Goal: Task Accomplishment & Management: Complete application form

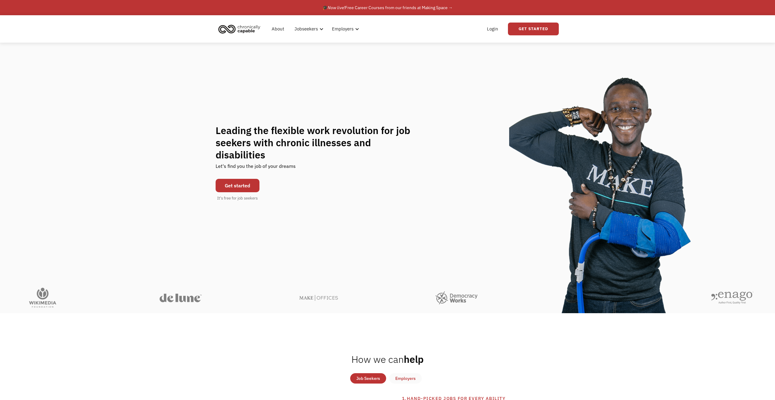
click at [250, 184] on link "Get started" at bounding box center [238, 185] width 44 height 13
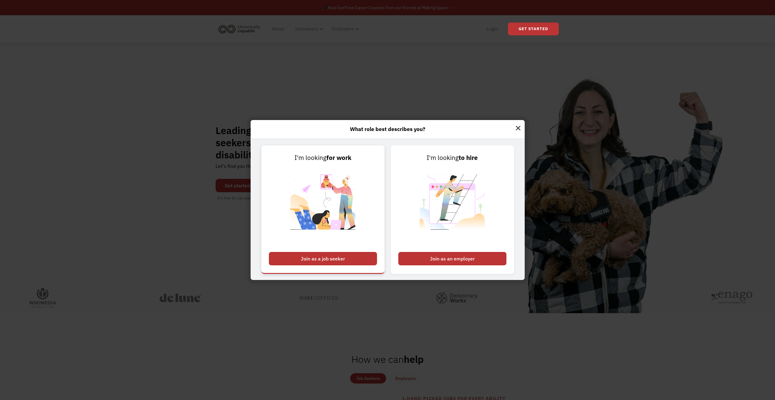
click at [362, 258] on div "Join as a job seeker" at bounding box center [323, 258] width 108 height 13
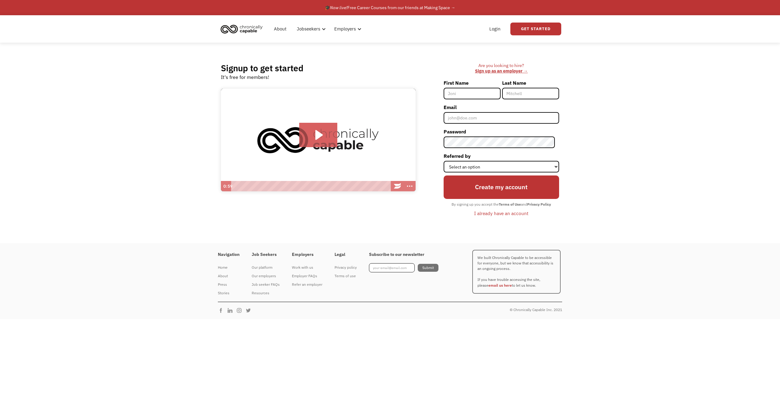
click at [462, 90] on input "First Name" at bounding box center [471, 94] width 57 height 12
type input "Hana"
type input "La"
click at [491, 116] on input "Email" at bounding box center [500, 118] width 115 height 12
type input "[EMAIL_ADDRESS][DOMAIN_NAME]"
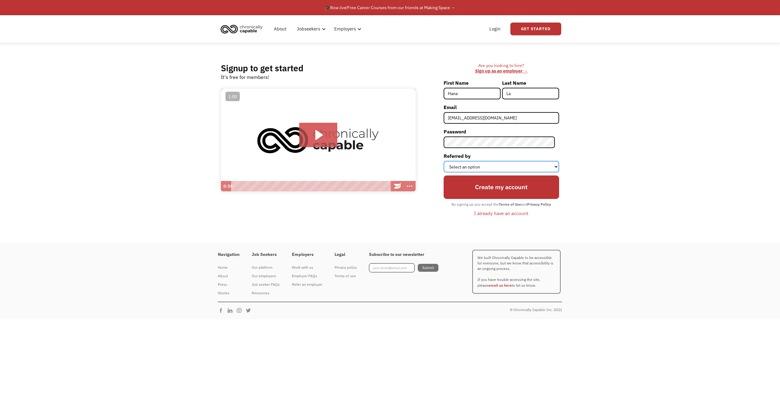
click at [492, 162] on select "Select an option Instagram Facebook Twitter Search Engine News Article Word of …" at bounding box center [500, 167] width 115 height 12
click at [447, 161] on select "Select an option Instagram Facebook Twitter Search Engine News Article Word of …" at bounding box center [500, 167] width 115 height 12
click at [500, 168] on select "Select an option Instagram Facebook Twitter Search Engine News Article Word of …" at bounding box center [500, 167] width 115 height 12
select select "Other"
click at [447, 161] on select "Select an option Instagram Facebook Twitter Search Engine News Article Word of …" at bounding box center [500, 167] width 115 height 12
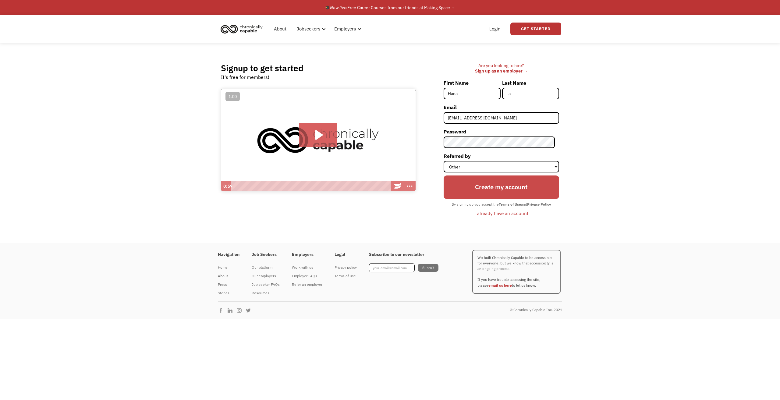
click at [504, 186] on input "Create my account" at bounding box center [500, 186] width 115 height 23
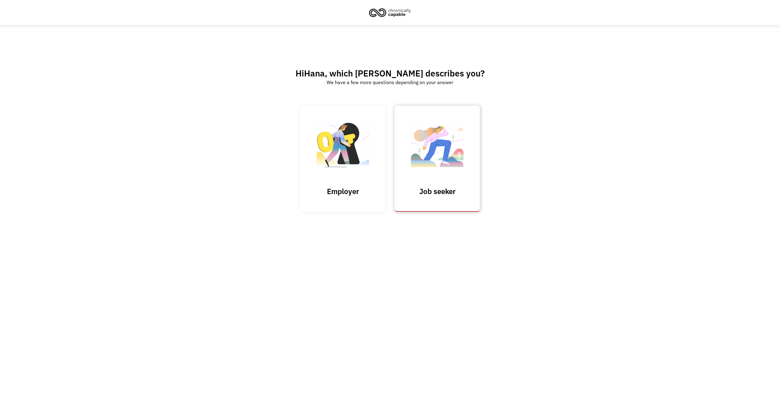
click at [413, 206] on link "Job seeker" at bounding box center [436, 159] width 85 height 106
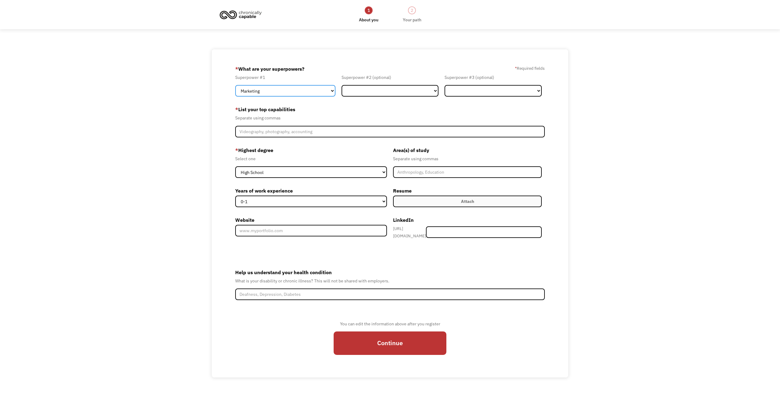
click at [307, 93] on select "Marketing Human Resources Finance Technology Operations Sales Industrial & Manu…" at bounding box center [285, 91] width 100 height 12
select select "Technology"
click at [235, 85] on select "Marketing Human Resources Finance Technology Operations Sales Industrial & Manu…" at bounding box center [285, 91] width 100 height 12
click at [362, 93] on select "Marketing Human Resources Finance Technology Operations Sales Industrial & Manu…" at bounding box center [389, 91] width 97 height 12
select select "Administration"
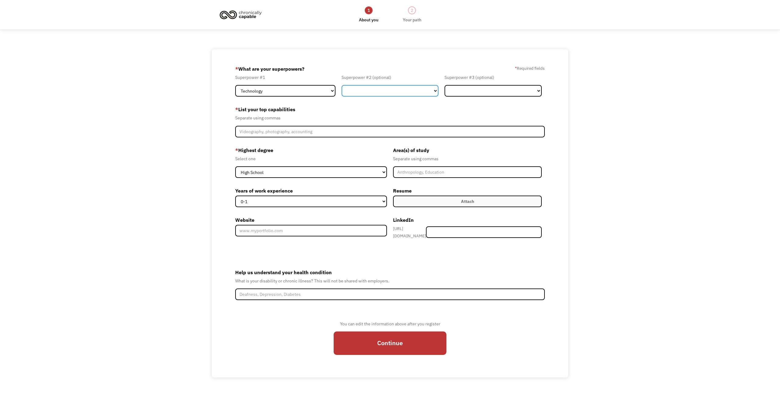
click at [341, 85] on select "Marketing Human Resources Finance Technology Operations Sales Industrial & Manu…" at bounding box center [389, 91] width 97 height 12
click at [471, 86] on select "Marketing Human Resources Finance Technology Operations Sales Industrial & Manu…" at bounding box center [492, 91] width 97 height 12
click at [425, 65] on div "* What are your superpowers? * Required fields" at bounding box center [389, 69] width 309 height 10
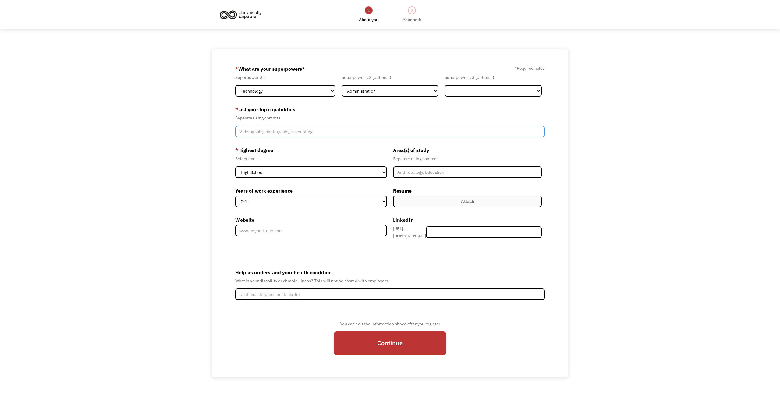
click at [335, 132] on input "Member-Create-Step1" at bounding box center [389, 132] width 309 height 12
click at [336, 131] on input "Member-Create-Step1" at bounding box center [389, 132] width 309 height 12
click at [391, 130] on input "Member-Create-Step1" at bounding box center [389, 132] width 309 height 12
click at [390, 133] on input "Member-Create-Step1" at bounding box center [389, 132] width 309 height 12
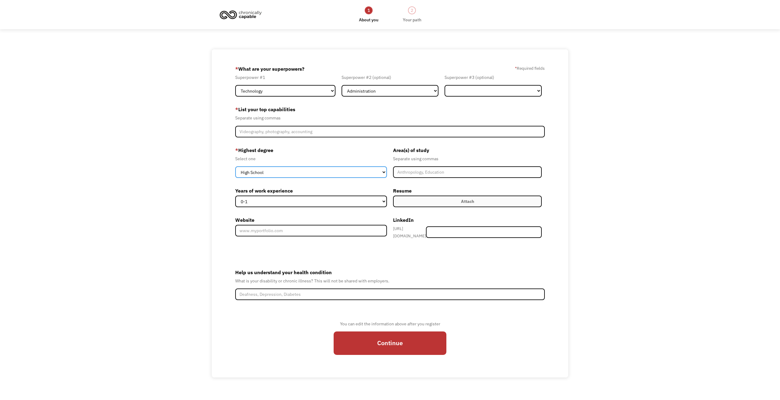
click at [368, 171] on select "High School Associates Bachelors Master's PhD" at bounding box center [311, 172] width 152 height 12
select select "bachelors"
click at [235, 166] on select "High School Associates Bachelors Master's PhD" at bounding box center [311, 172] width 152 height 12
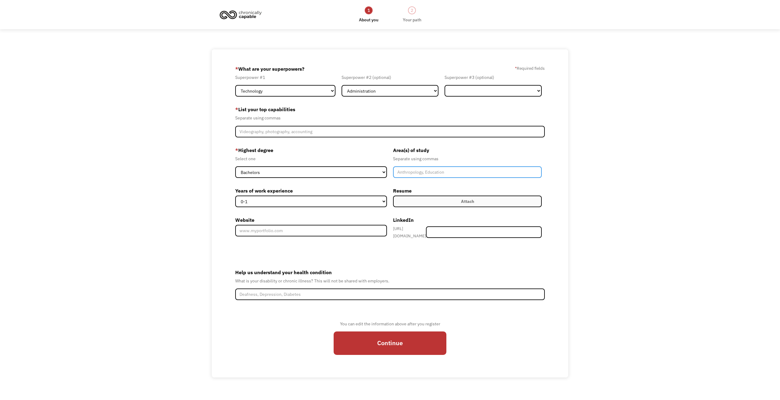
click at [418, 175] on input "Member-Create-Step1" at bounding box center [467, 172] width 149 height 12
click at [477, 95] on select "Marketing Human Resources Finance Technology Operations Sales Industrial & Manu…" at bounding box center [492, 91] width 97 height 12
click at [622, 157] on div "68d5998ffbd262de1f4e36e4 hanattla@gmail.com Hana La Other * What are your super…" at bounding box center [390, 213] width 780 height 328
click at [512, 175] on input "Linguistic" at bounding box center [467, 172] width 149 height 12
type input "Linguistics, Computer Science"
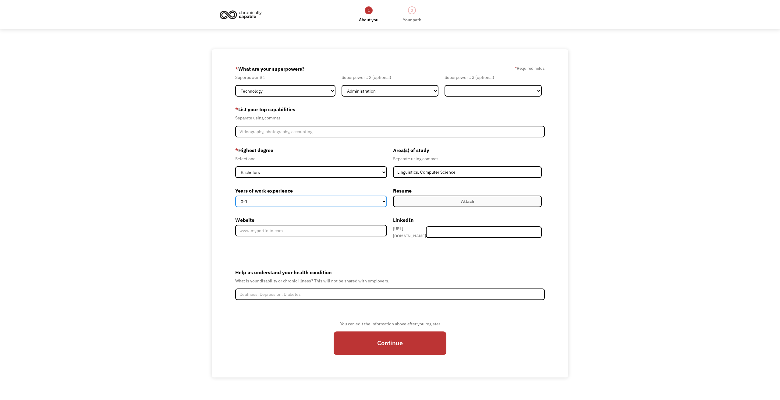
click at [370, 197] on select "0-1 2-4 5-10 11-15 15+" at bounding box center [311, 202] width 152 height 12
select select "2-4"
click at [235, 196] on select "0-1 2-4 5-10 11-15 15+" at bounding box center [311, 202] width 152 height 12
click at [424, 206] on label "Attach" at bounding box center [467, 202] width 149 height 12
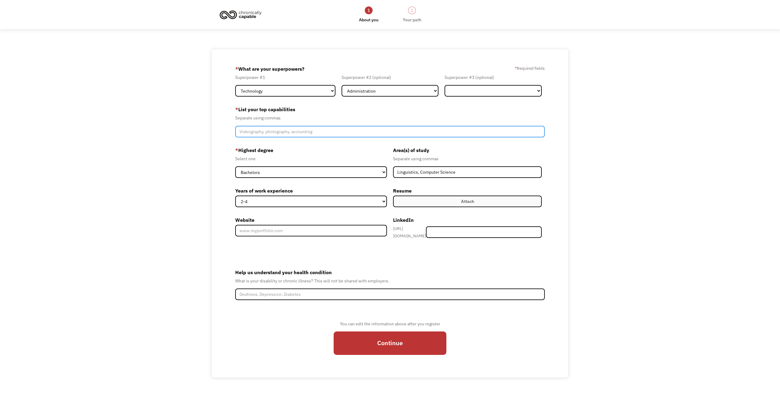
click at [314, 127] on input "Member-Create-Step1" at bounding box center [389, 132] width 309 height 12
click at [331, 127] on input "Member-Create-Step1" at bounding box center [389, 132] width 309 height 12
click at [403, 130] on input "Member-Create-Step1" at bounding box center [389, 132] width 309 height 12
type input "computer programming, data query/manipulation, excel, admin"
